Goal: Find specific page/section: Find specific page/section

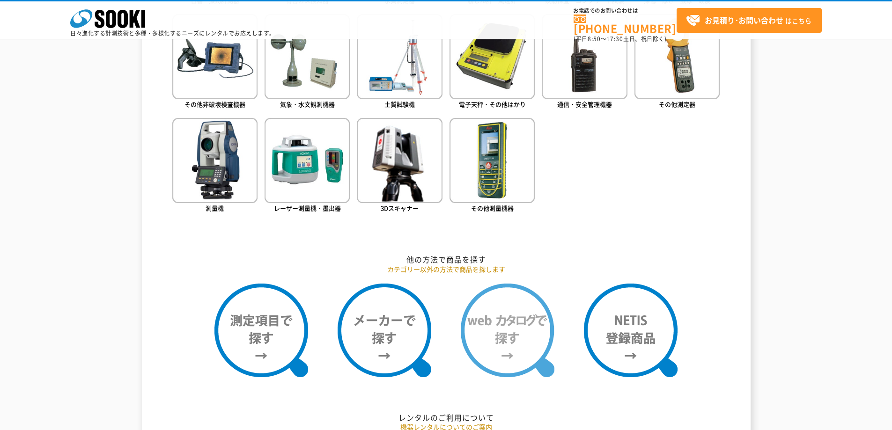
scroll to position [644, 0]
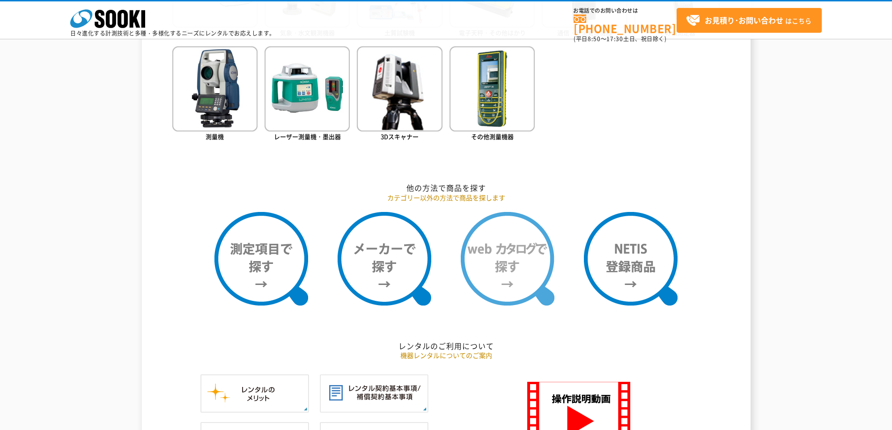
click at [495, 292] on img at bounding box center [508, 259] width 94 height 94
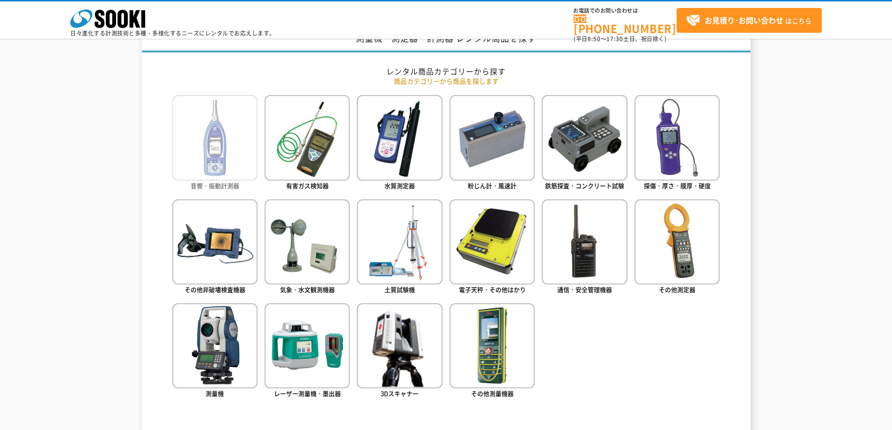
scroll to position [410, 0]
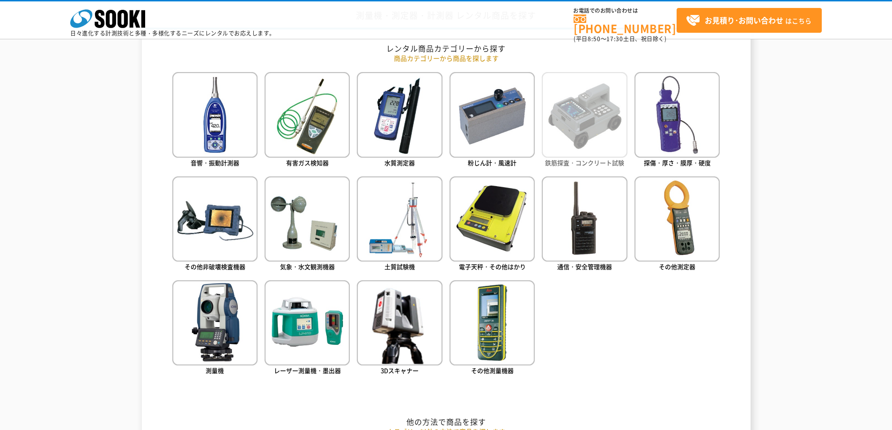
click at [561, 136] on img at bounding box center [584, 114] width 85 height 85
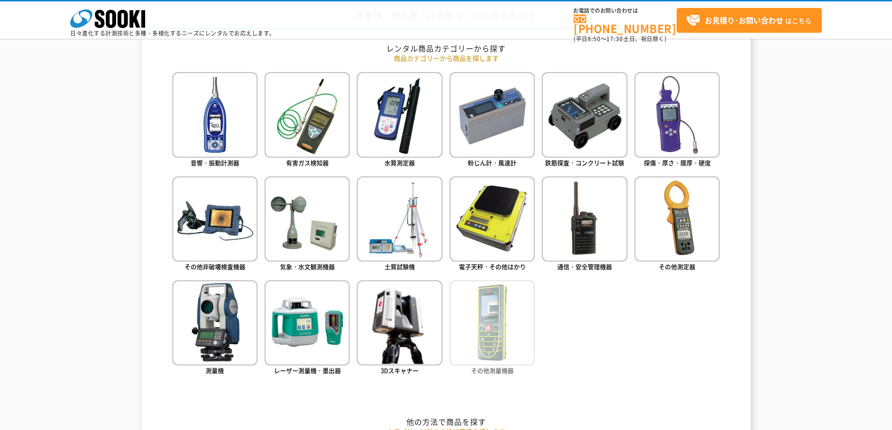
click at [486, 327] on img at bounding box center [492, 322] width 85 height 85
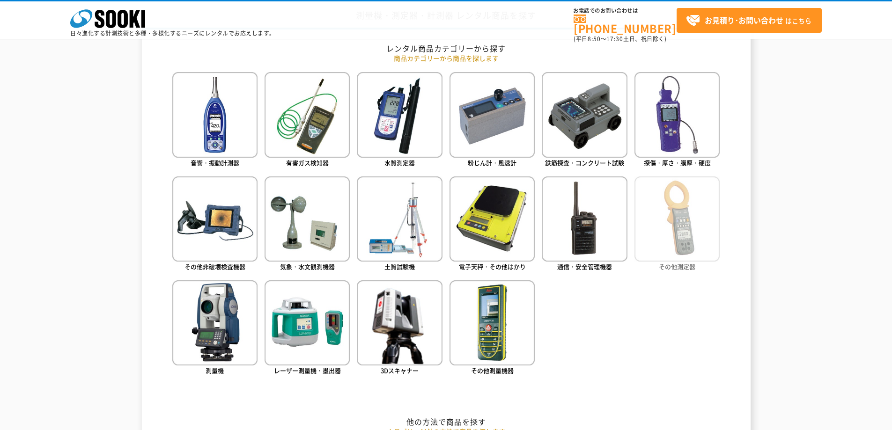
click at [651, 222] on img at bounding box center [676, 219] width 85 height 85
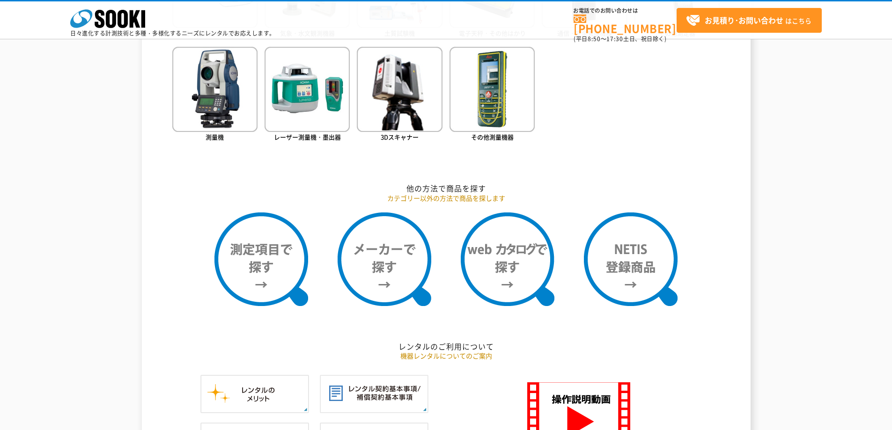
scroll to position [644, 0]
click at [232, 238] on img at bounding box center [261, 259] width 94 height 94
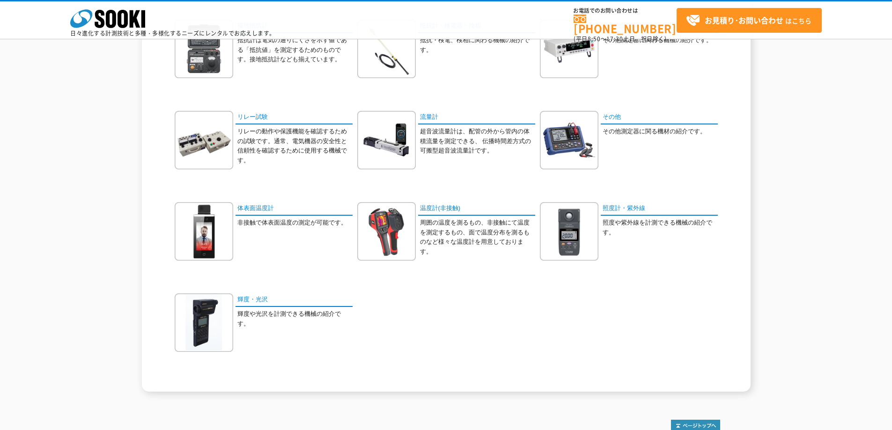
scroll to position [468, 0]
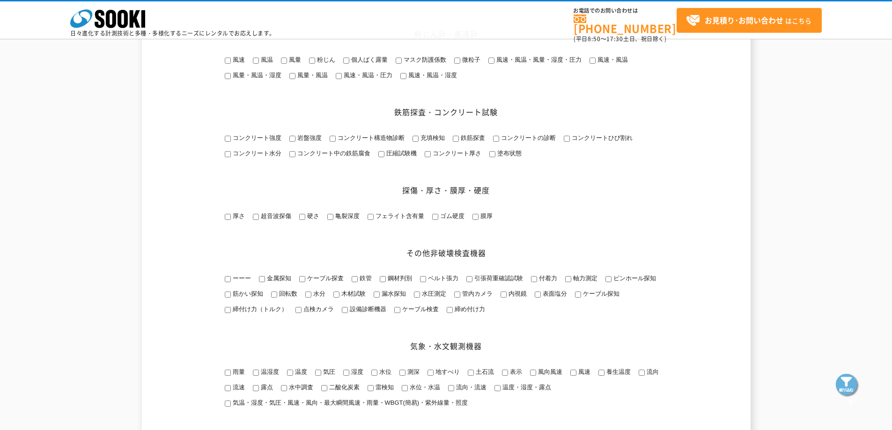
scroll to position [515, 0]
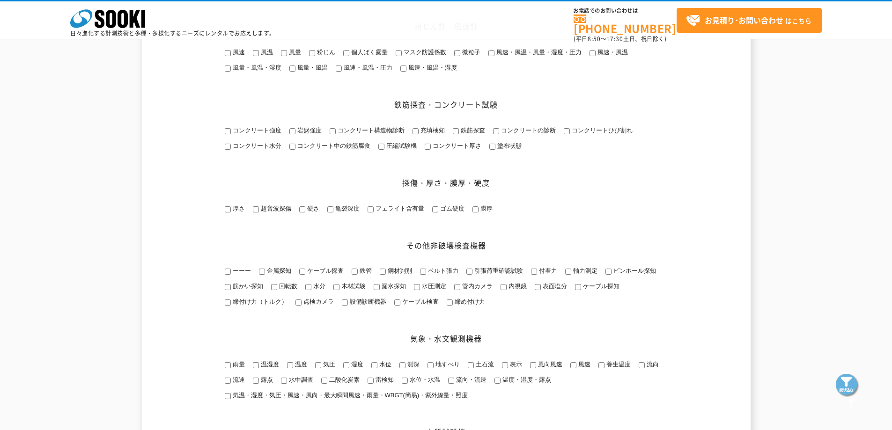
click at [503, 134] on span "コンクリートの診断" at bounding box center [527, 130] width 57 height 7
click at [499, 134] on input "コンクリートの診断" at bounding box center [496, 131] width 6 height 6
click at [503, 134] on span "コンクリートの診断" at bounding box center [527, 130] width 57 height 7
click at [499, 134] on input "コンクリートの診断" at bounding box center [496, 131] width 6 height 6
checkbox input "false"
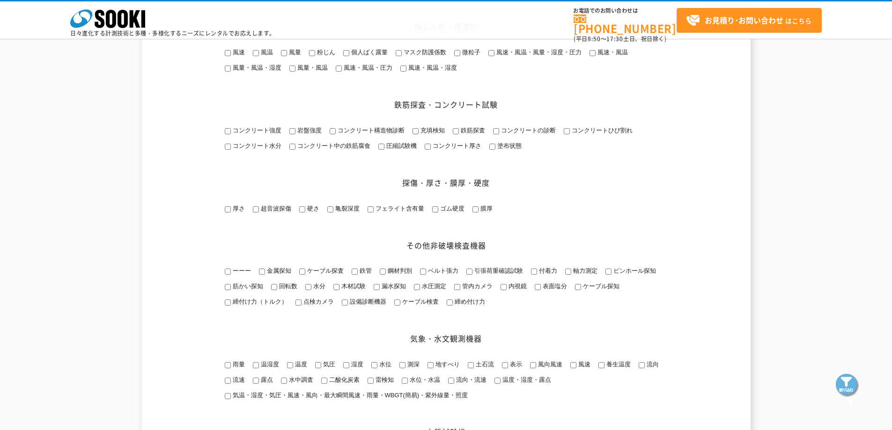
click at [416, 134] on input "充填検知" at bounding box center [416, 131] width 6 height 6
checkbox input "true"
click at [242, 134] on span "コンクリート強度" at bounding box center [256, 130] width 51 height 7
click at [231, 134] on input "コンクリート強度" at bounding box center [228, 131] width 6 height 6
checkbox input "true"
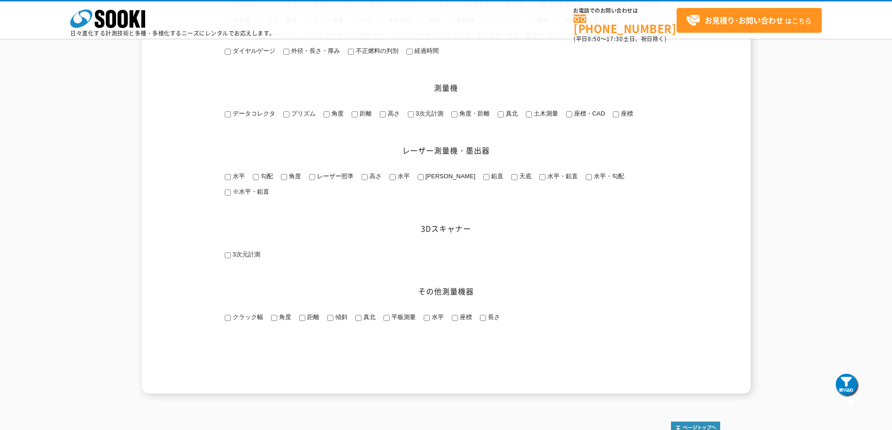
scroll to position [1264, 0]
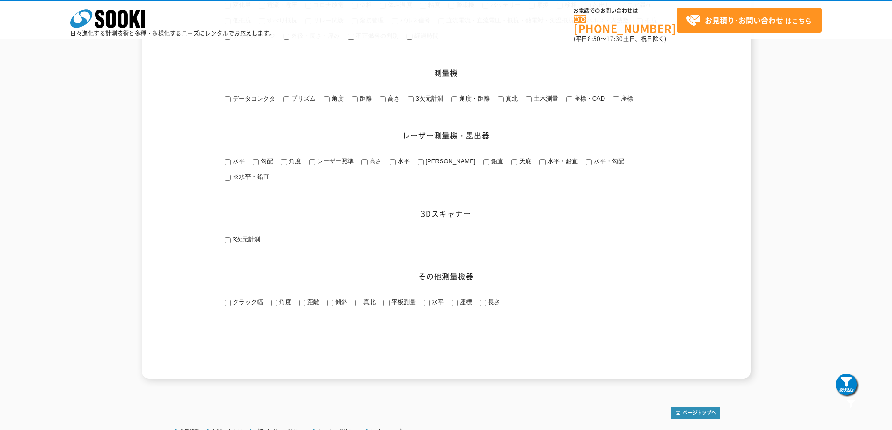
click at [840, 383] on img at bounding box center [847, 385] width 23 height 23
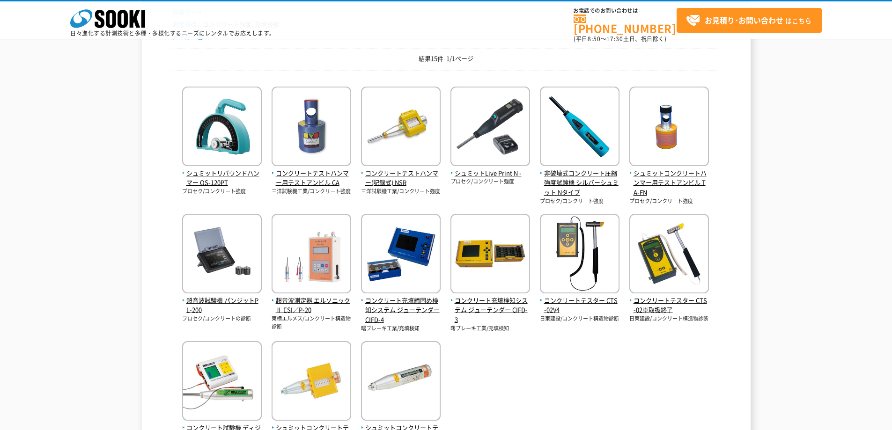
scroll to position [140, 0]
